Goal: Task Accomplishment & Management: Complete application form

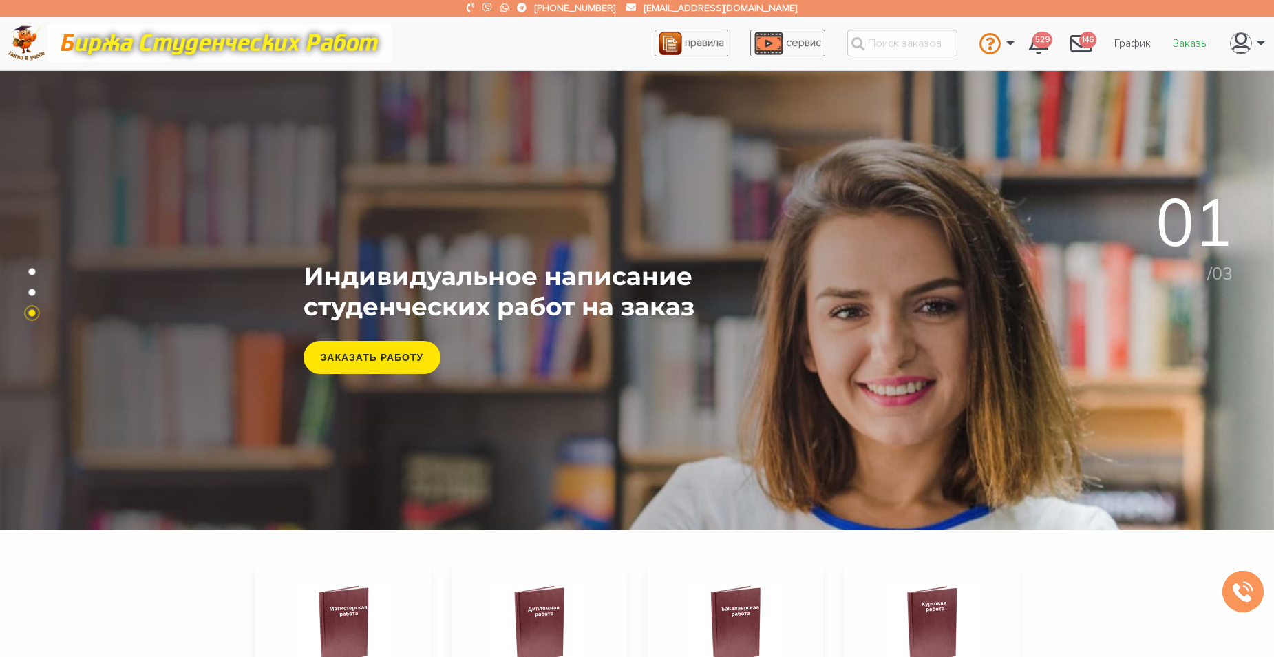
click at [1191, 43] on link "Заказы" at bounding box center [1190, 43] width 57 height 26
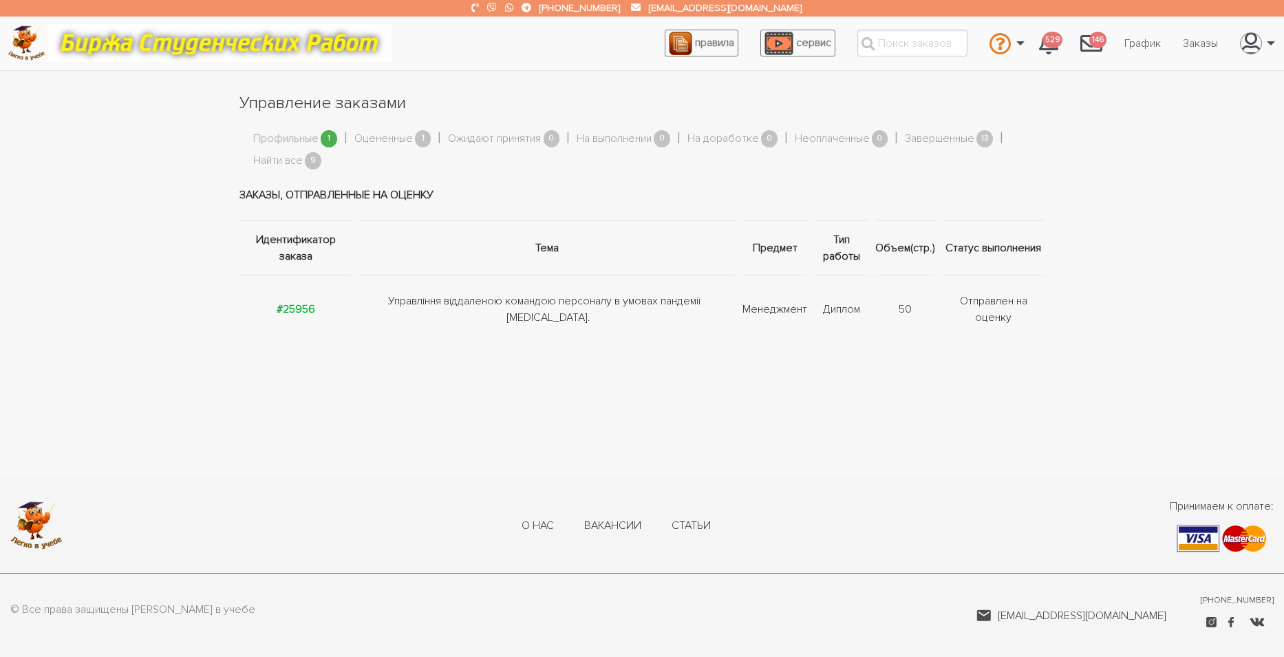
click at [330, 138] on span "1" at bounding box center [329, 138] width 17 height 17
drag, startPoint x: 297, startPoint y: 306, endPoint x: 319, endPoint y: 308, distance: 22.2
click at [297, 305] on strong "#25956" at bounding box center [296, 309] width 39 height 14
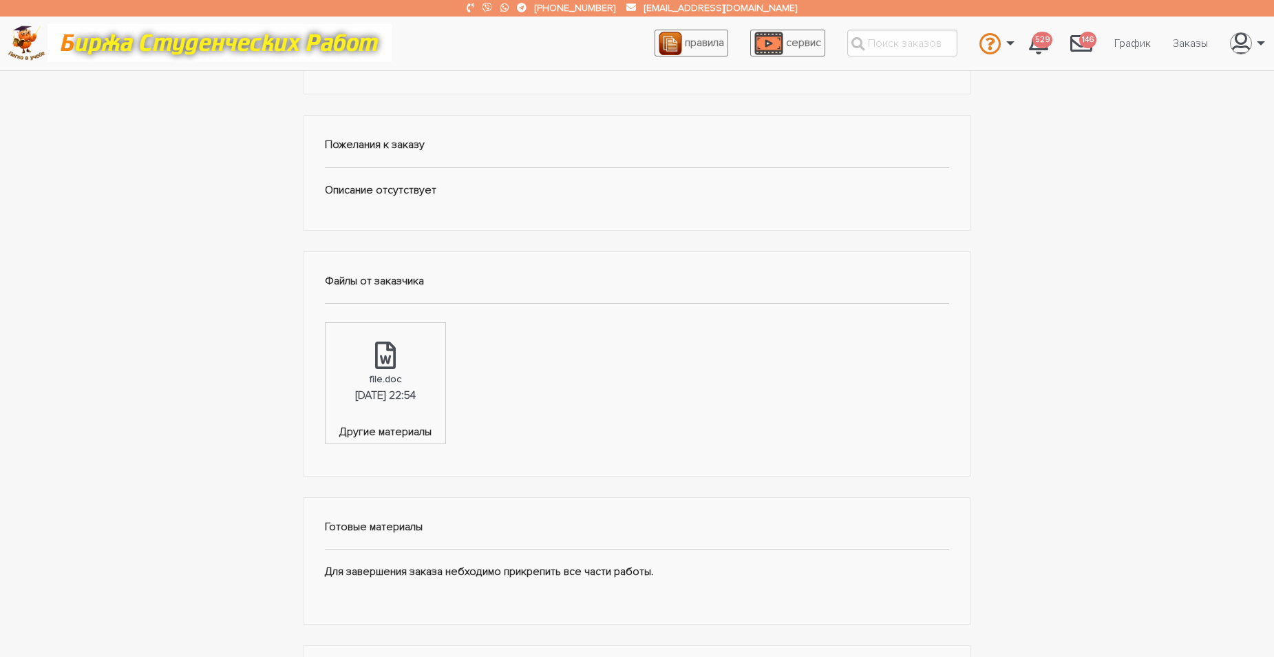
scroll to position [413, 0]
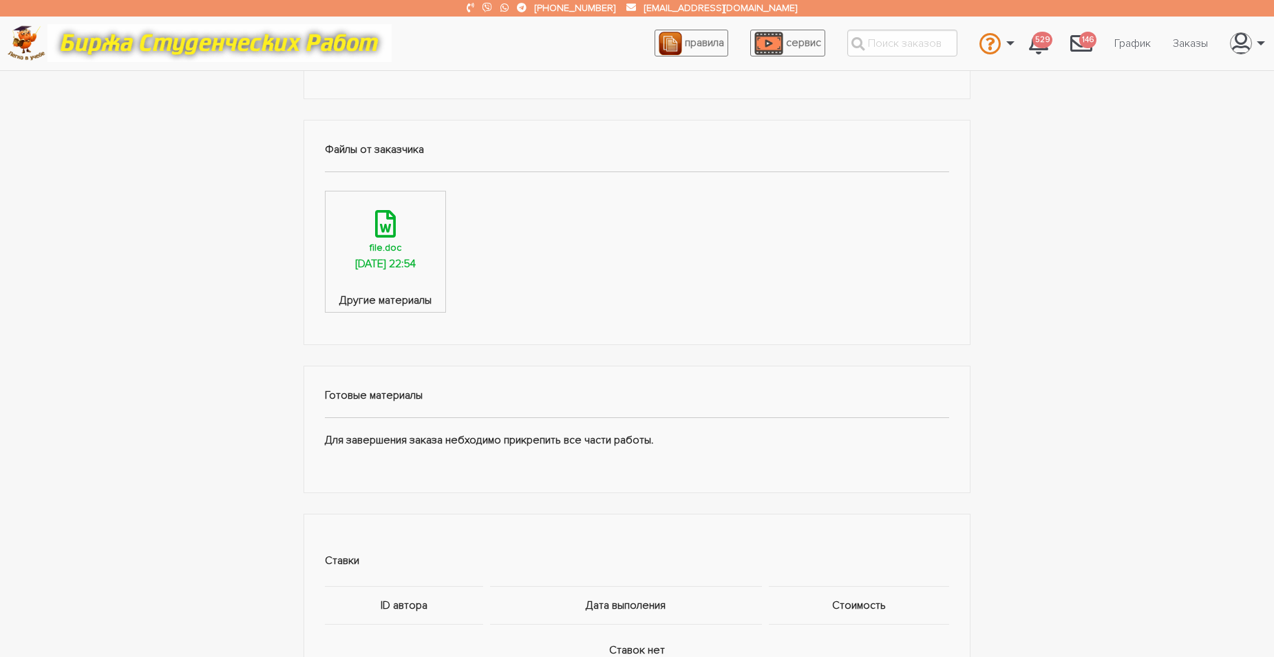
click at [396, 239] on div at bounding box center [385, 225] width 21 height 30
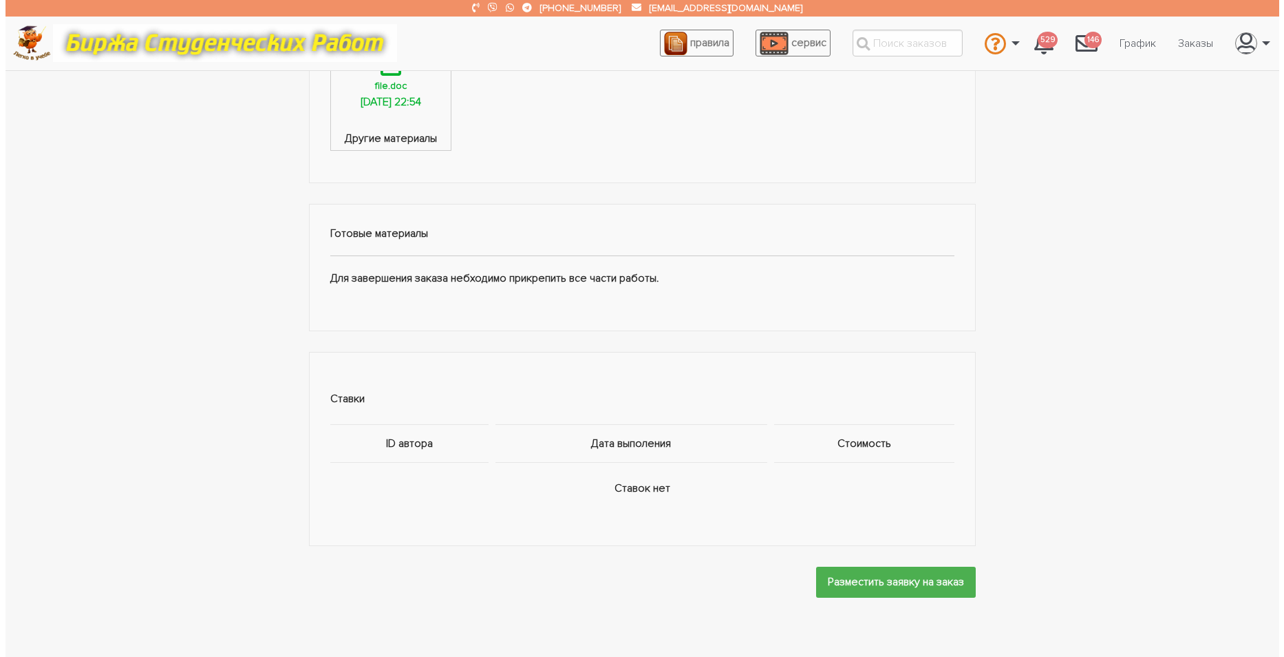
scroll to position [619, 0]
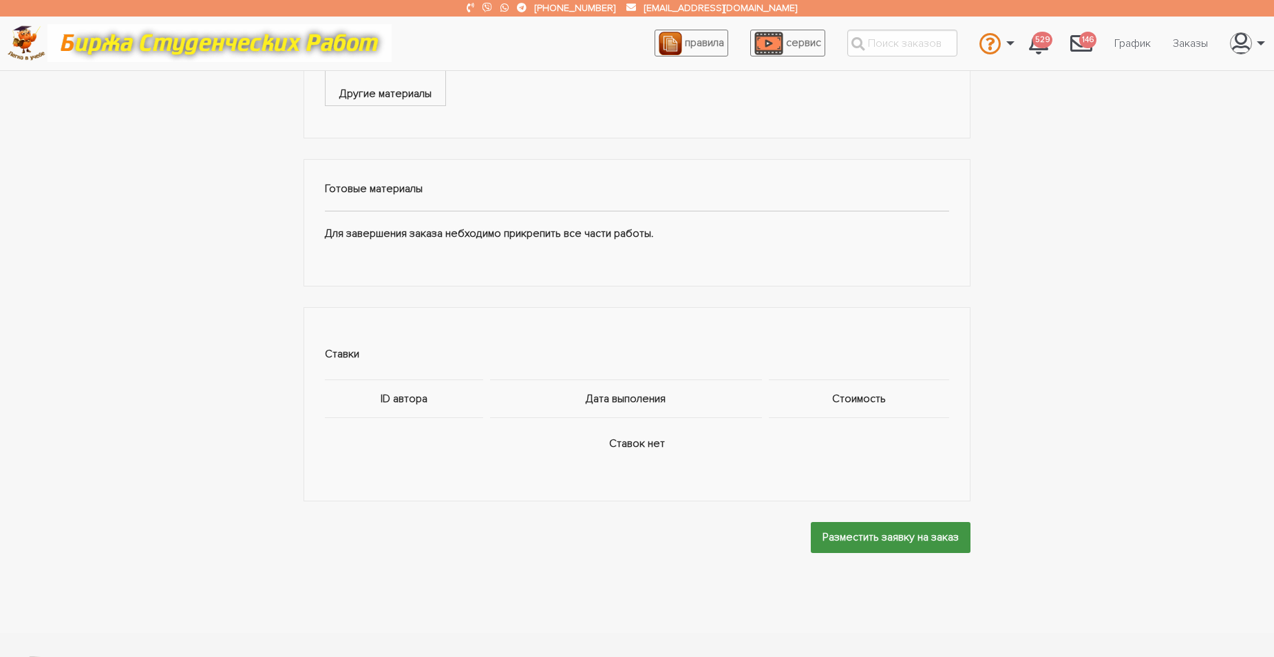
click at [874, 538] on input "Разместить заявку на заказ" at bounding box center [891, 537] width 160 height 31
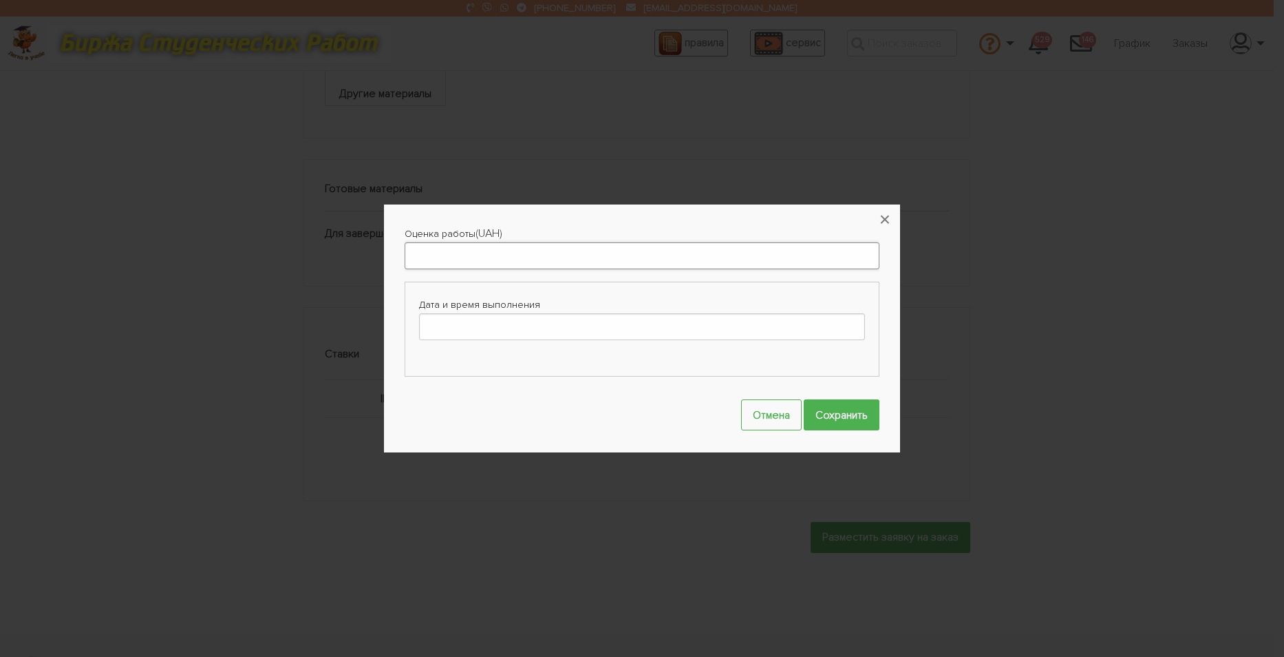
click at [433, 248] on input "Оценка работы" at bounding box center [642, 255] width 475 height 27
type input "4500"
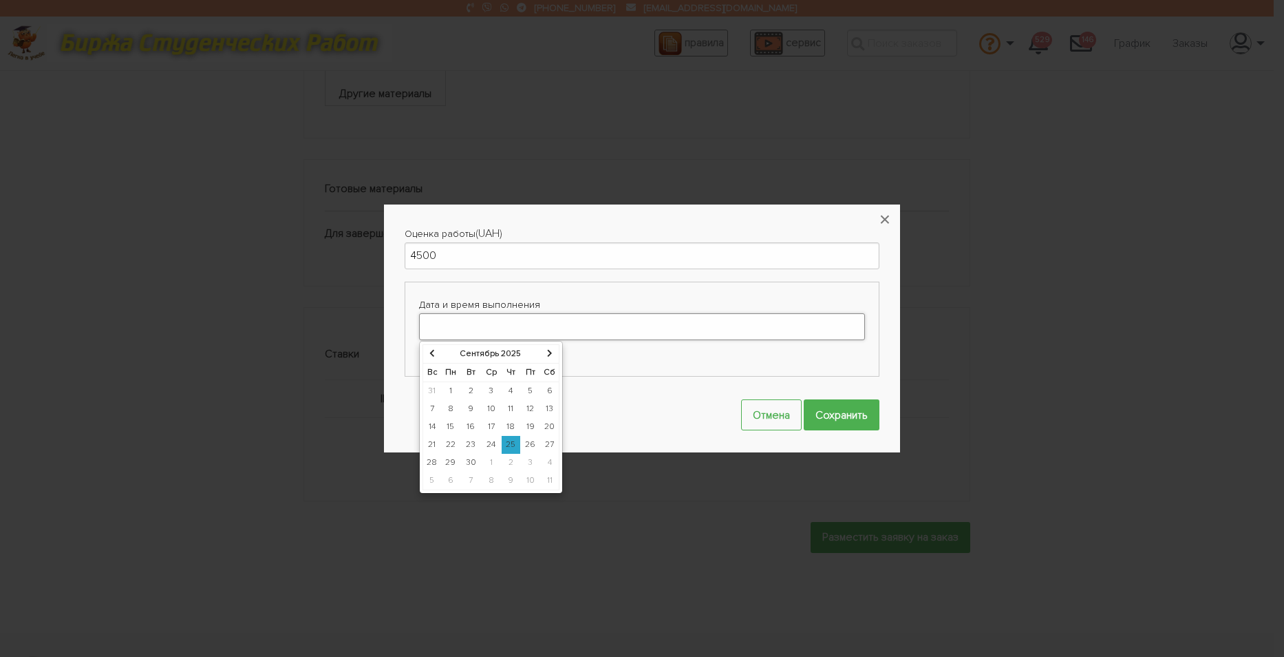
click at [471, 333] on input "Дата и время выполнения" at bounding box center [642, 326] width 446 height 27
click at [547, 350] on icon at bounding box center [550, 353] width 6 height 8
click at [528, 461] on td "31" at bounding box center [530, 463] width 19 height 18
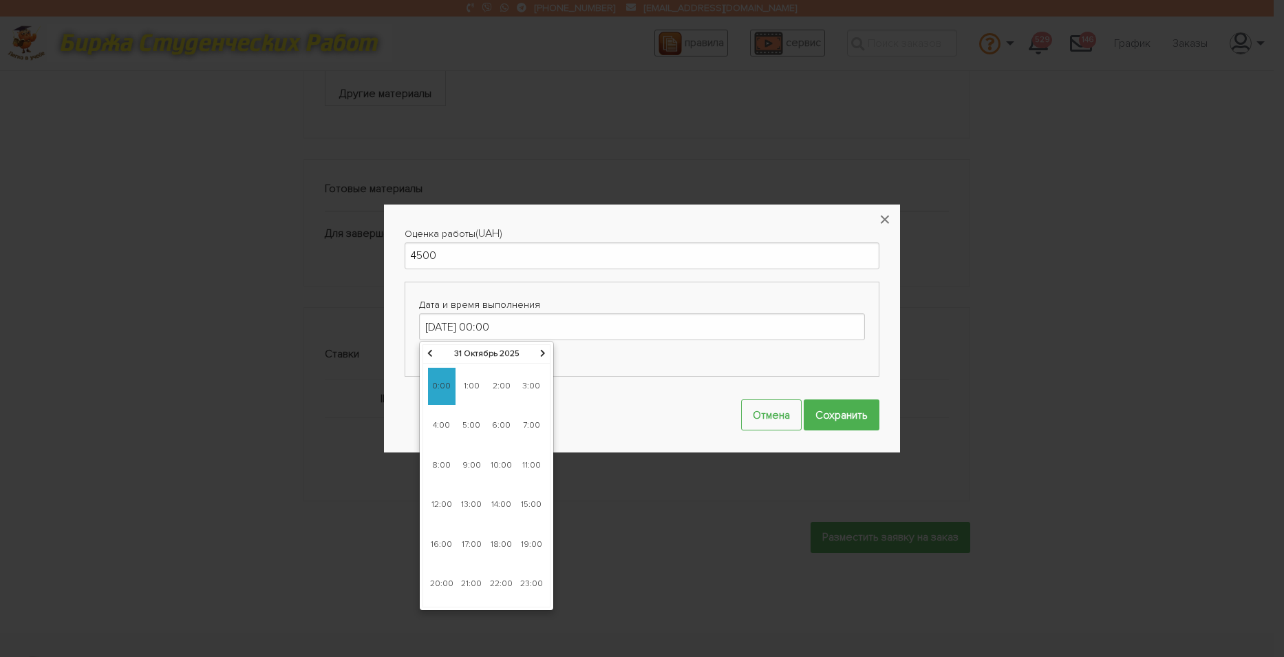
click at [540, 586] on span "23:00" at bounding box center [532, 583] width 28 height 37
type input "31-10-2025 23:00"
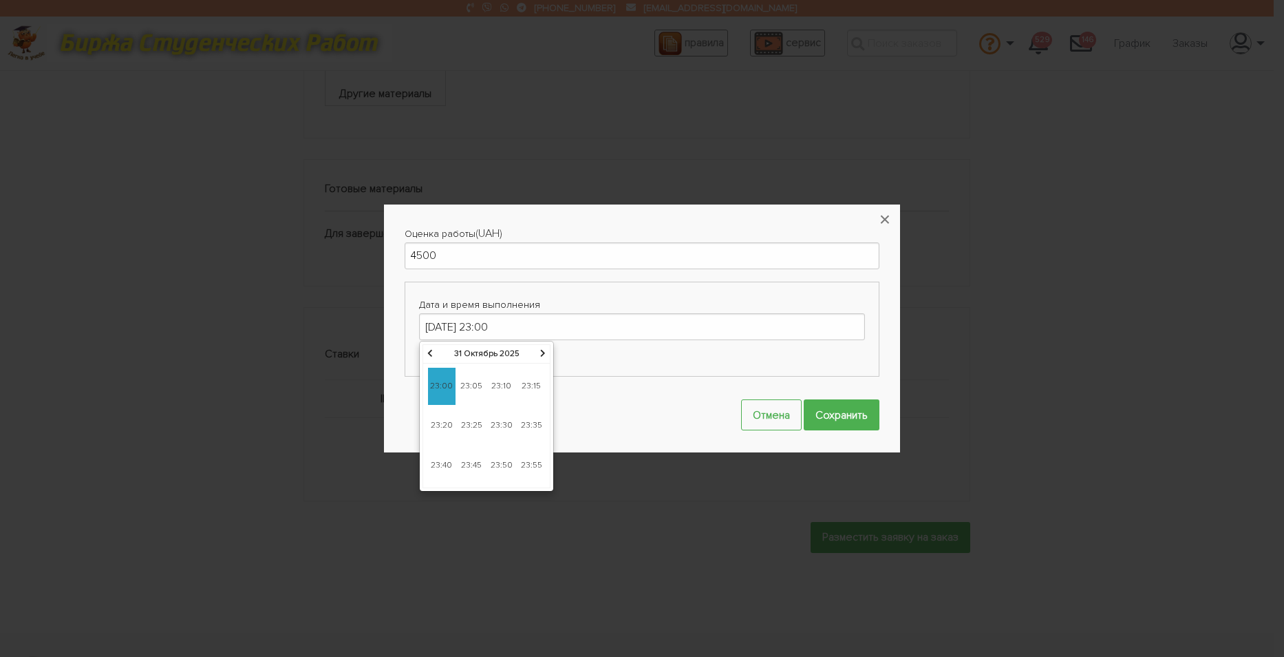
click at [427, 353] on th at bounding box center [430, 354] width 14 height 19
click at [429, 351] on icon at bounding box center [430, 353] width 6 height 8
click at [430, 351] on icon at bounding box center [430, 353] width 6 height 8
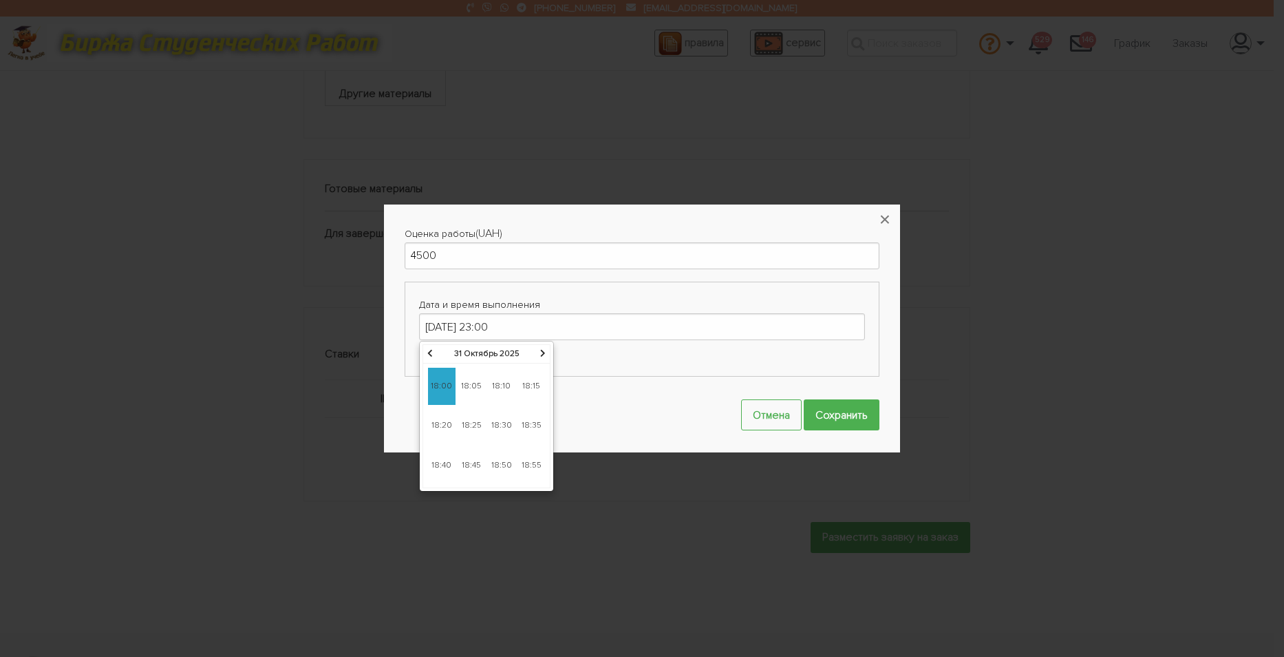
click at [430, 351] on icon at bounding box center [430, 353] width 6 height 8
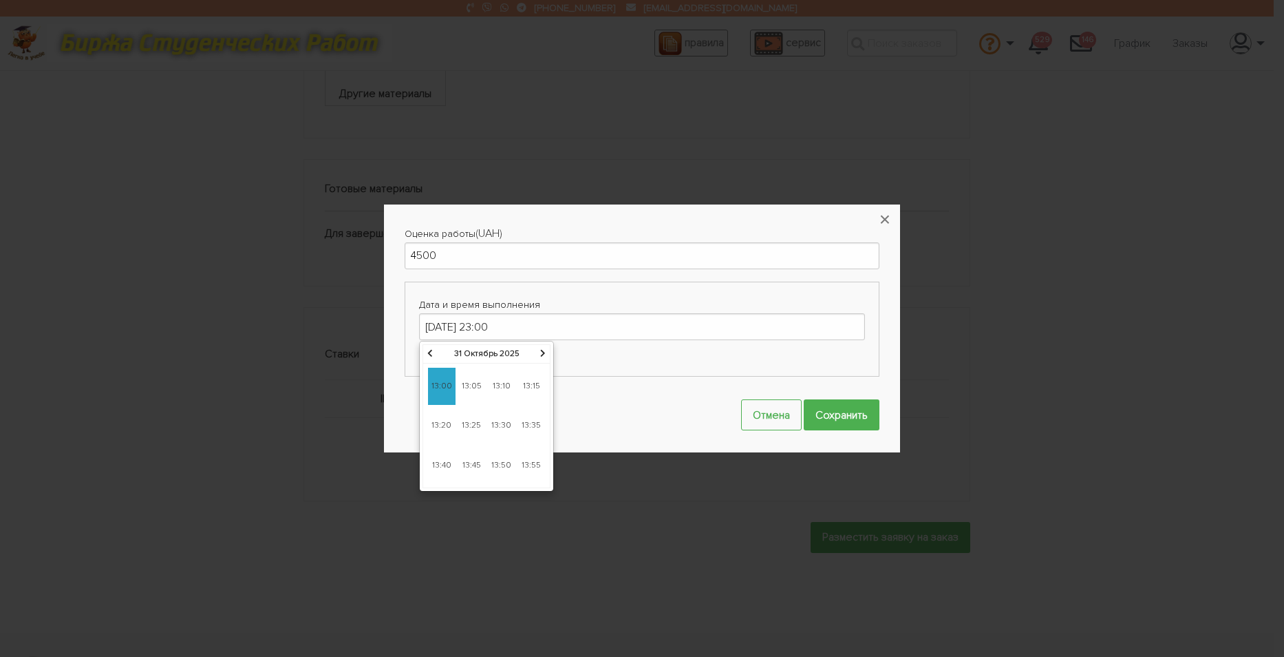
click at [543, 352] on icon at bounding box center [543, 353] width 6 height 8
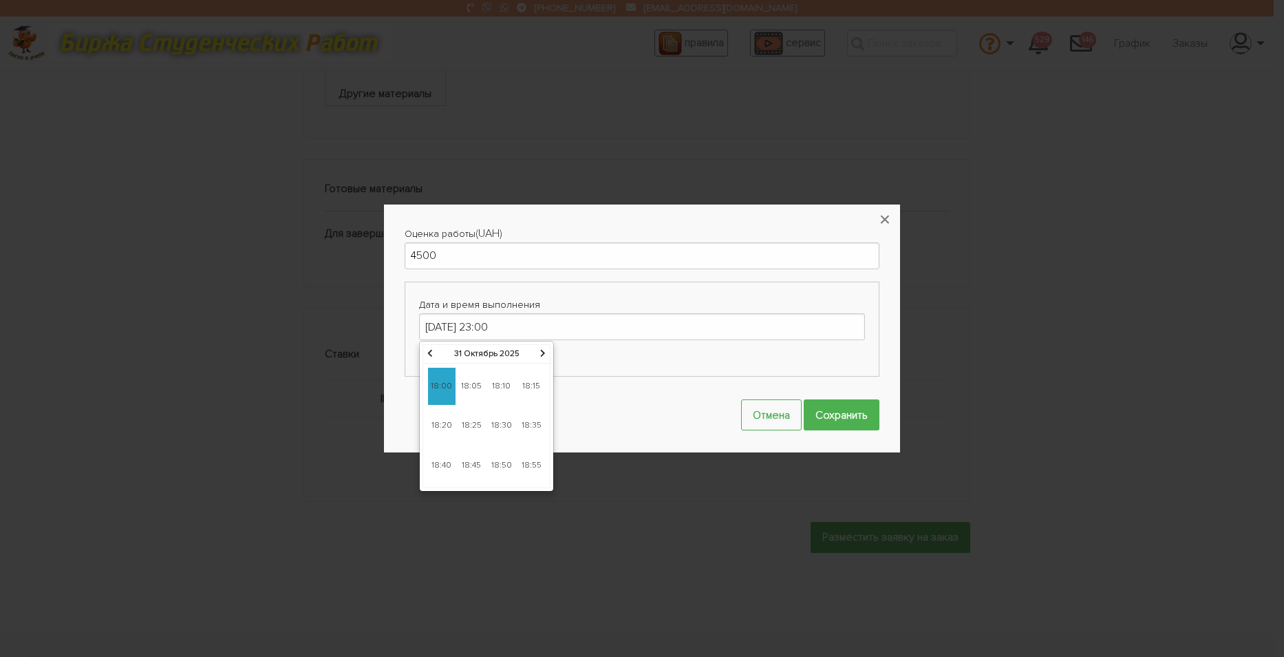
click at [543, 352] on icon at bounding box center [543, 353] width 6 height 8
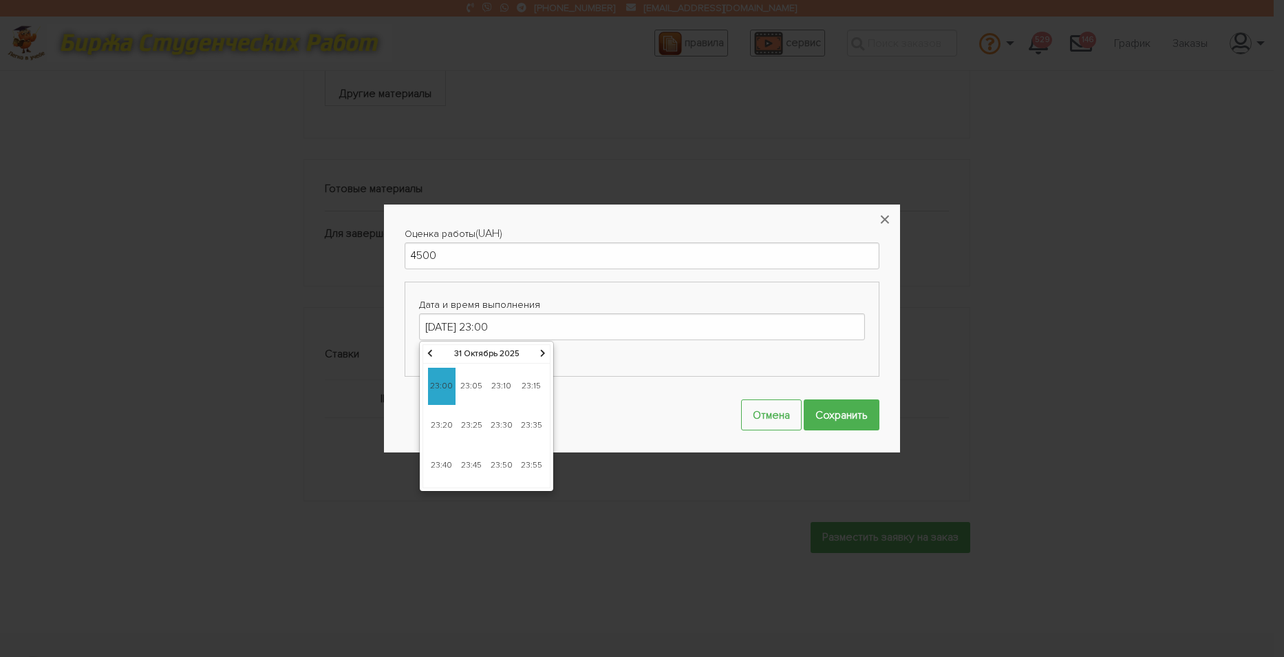
click at [543, 352] on icon at bounding box center [543, 353] width 6 height 8
click at [427, 354] on icon at bounding box center [430, 353] width 6 height 8
click at [825, 414] on input "Сохранить" at bounding box center [842, 414] width 76 height 31
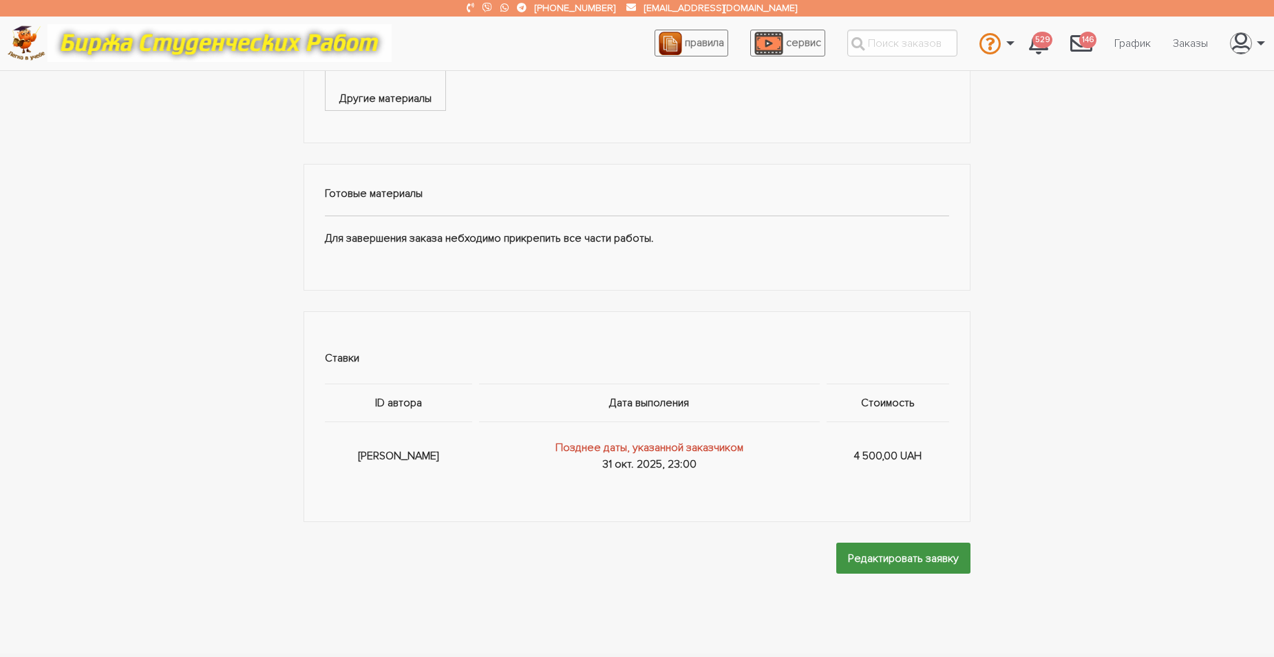
scroll to position [683, 0]
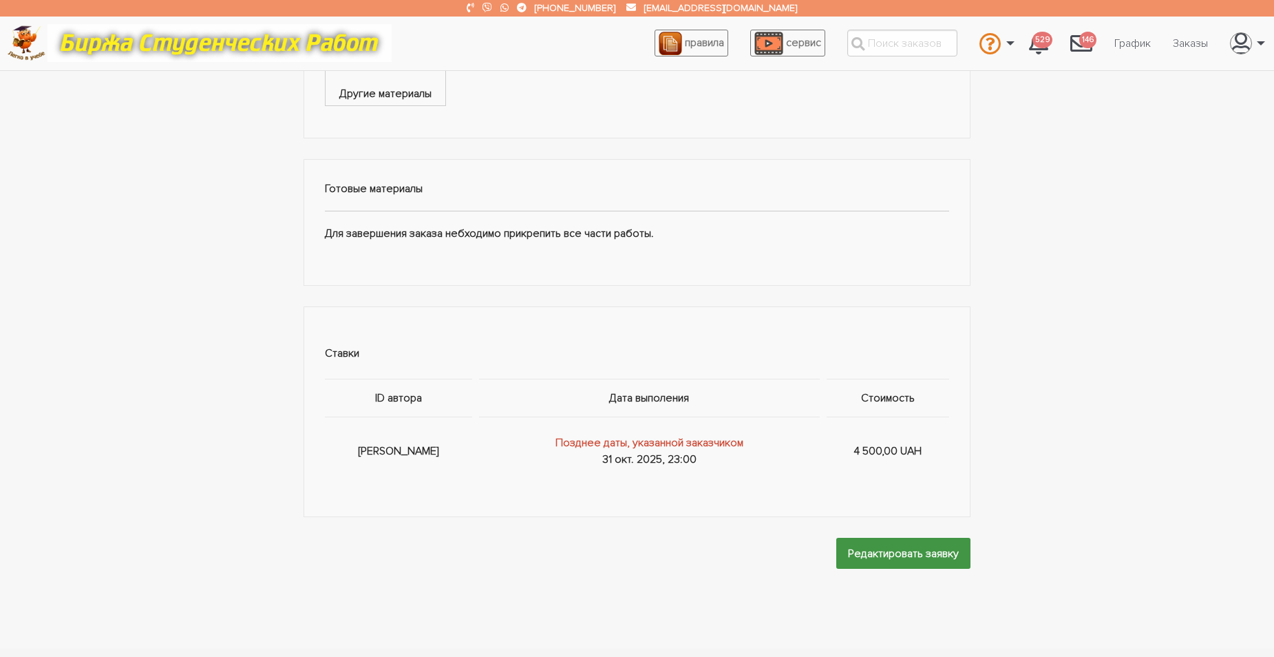
click at [876, 550] on input "Редактировать заявку" at bounding box center [903, 553] width 134 height 31
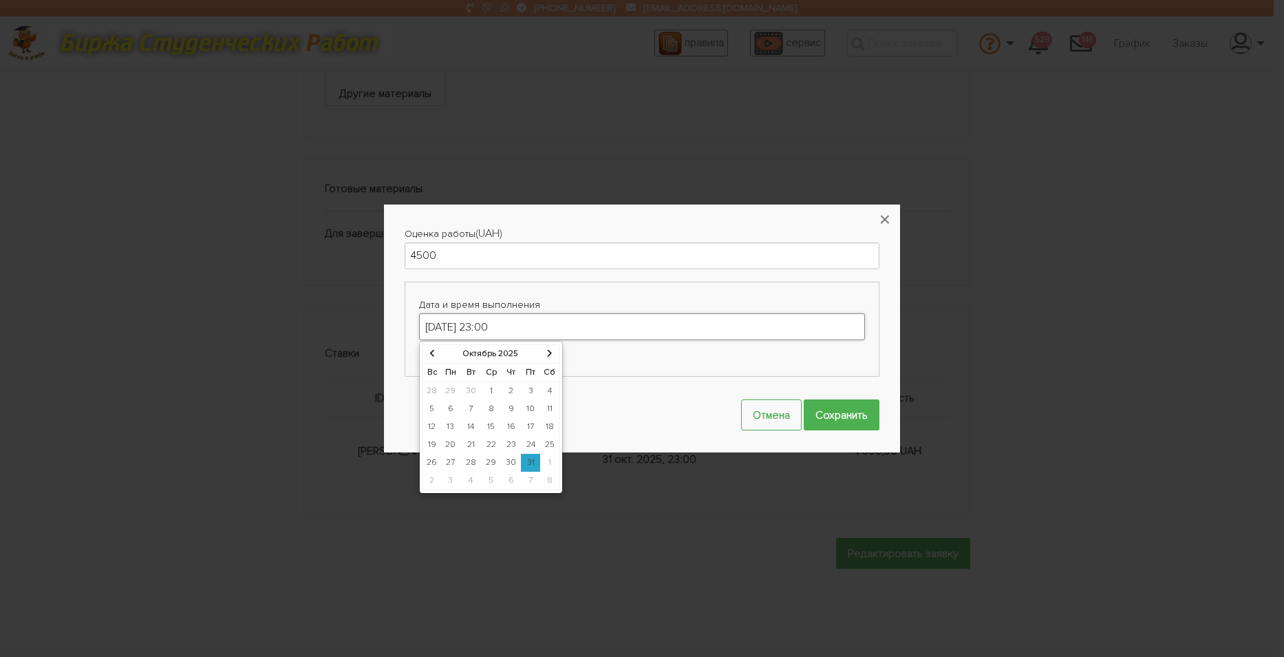
drag, startPoint x: 481, startPoint y: 327, endPoint x: 490, endPoint y: 327, distance: 8.9
click at [490, 327] on input "31-10-2025 23:00" at bounding box center [642, 326] width 446 height 27
click at [434, 326] on input "31-10-2025 09:00" at bounding box center [642, 326] width 446 height 27
drag, startPoint x: 485, startPoint y: 325, endPoint x: 494, endPoint y: 326, distance: 9.0
click at [494, 326] on input "30-10-2025 09:00" at bounding box center [642, 326] width 446 height 27
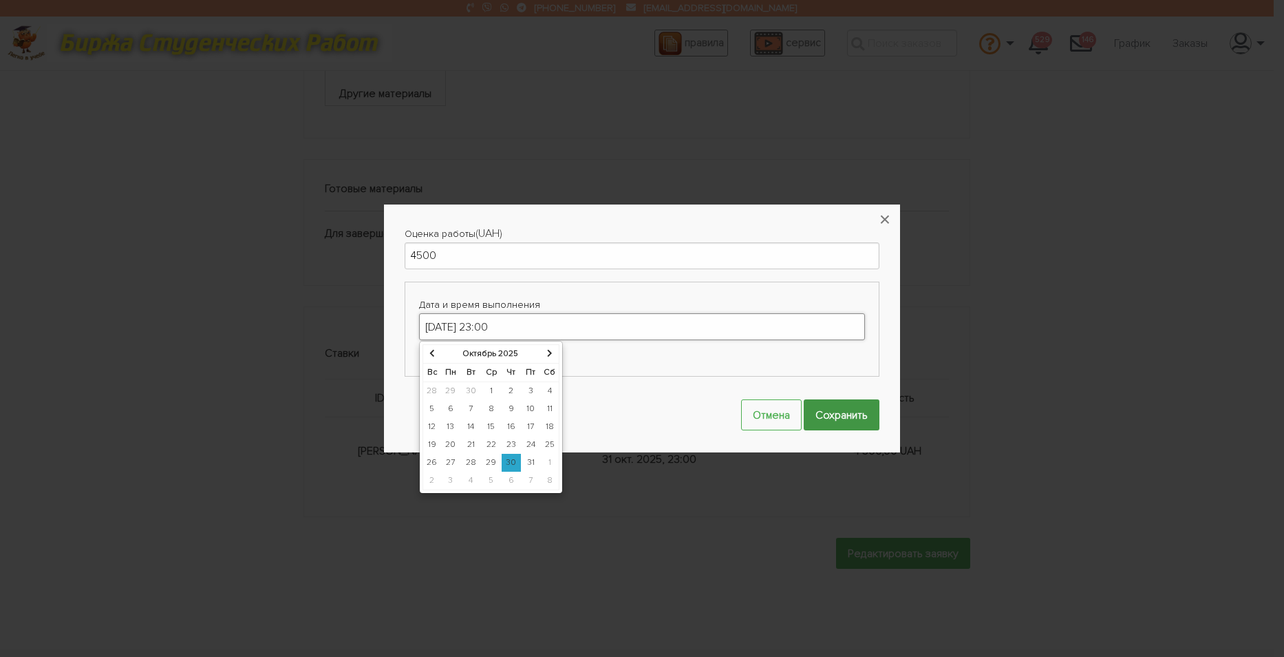
type input "30-10-2025 23:00"
click at [845, 418] on input "Сохранить" at bounding box center [842, 414] width 76 height 31
